Goal: Find specific page/section: Find specific page/section

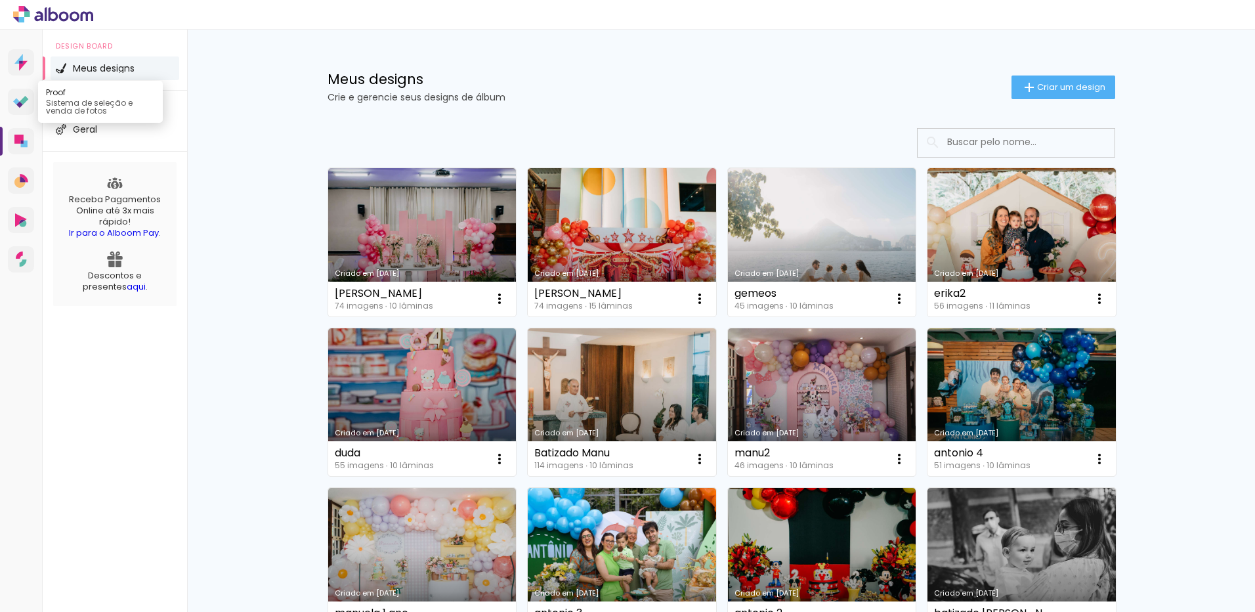
click at [24, 108] on link "Proof Sistema de seleção e venda de fotos" at bounding box center [21, 102] width 26 height 26
